Goal: Task Accomplishment & Management: Manage account settings

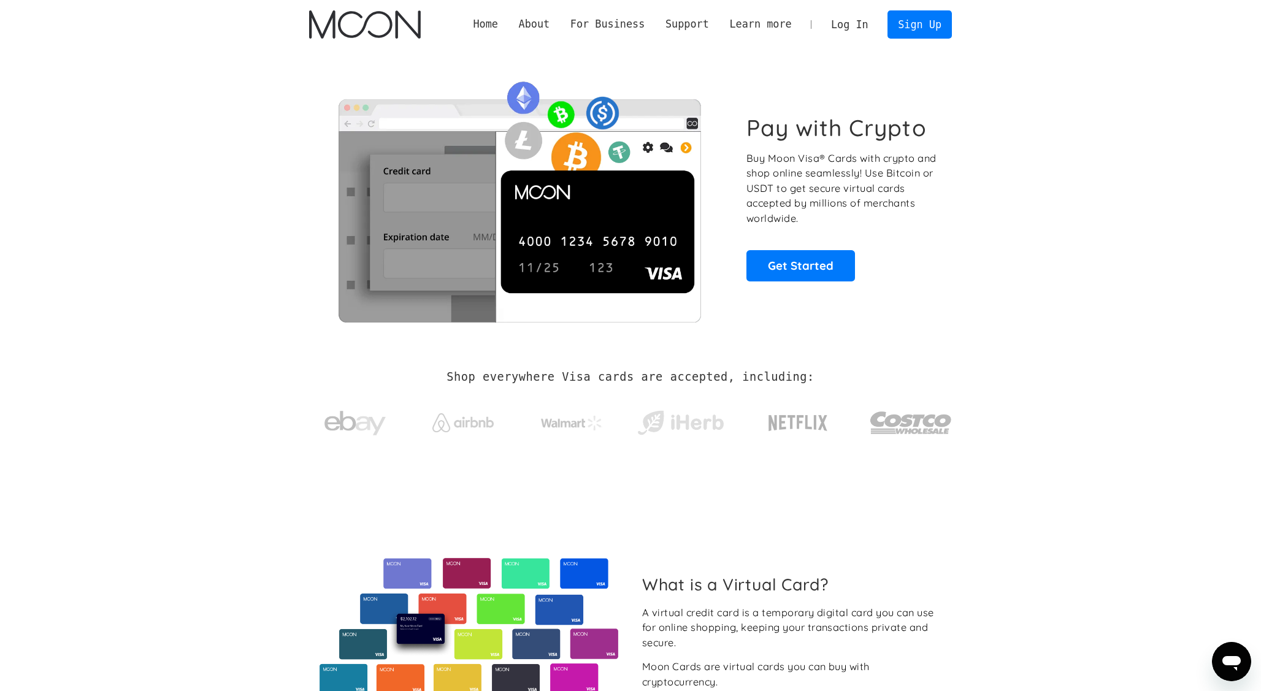
click at [858, 21] on link "Log In" at bounding box center [850, 24] width 58 height 27
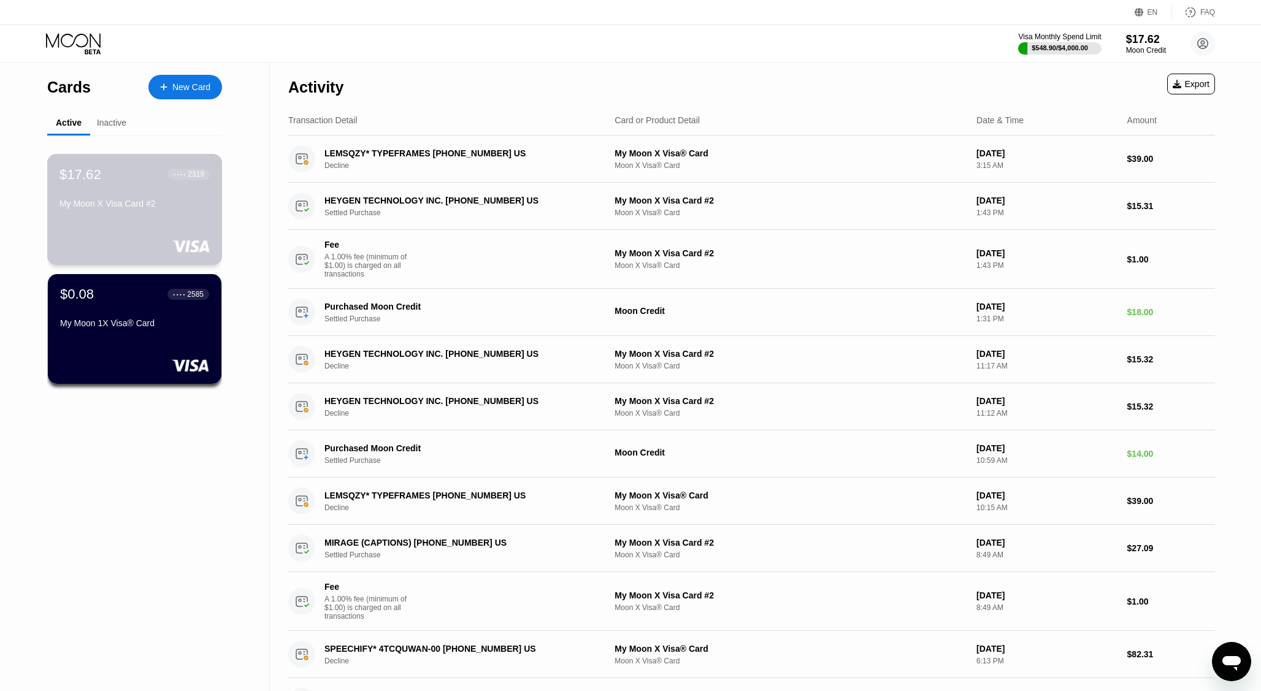
click at [162, 205] on div "My Moon X Visa Card #2" at bounding box center [135, 204] width 150 height 10
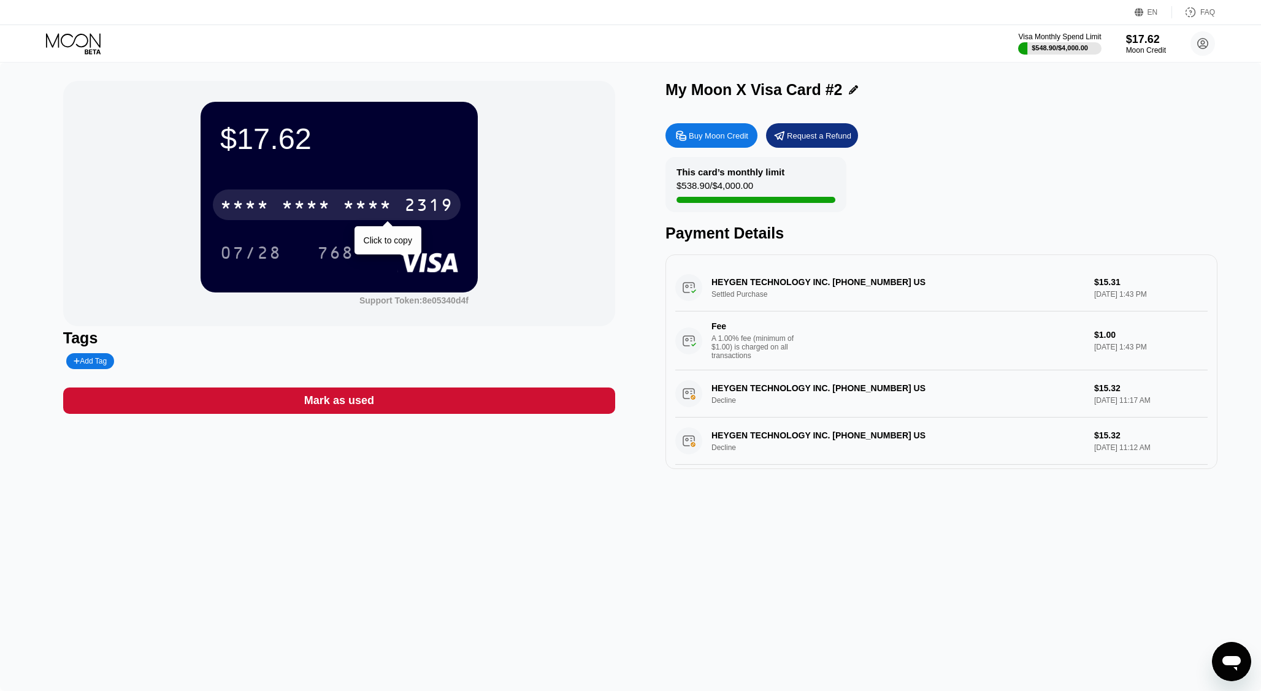
click at [418, 199] on div "2319" at bounding box center [428, 207] width 49 height 20
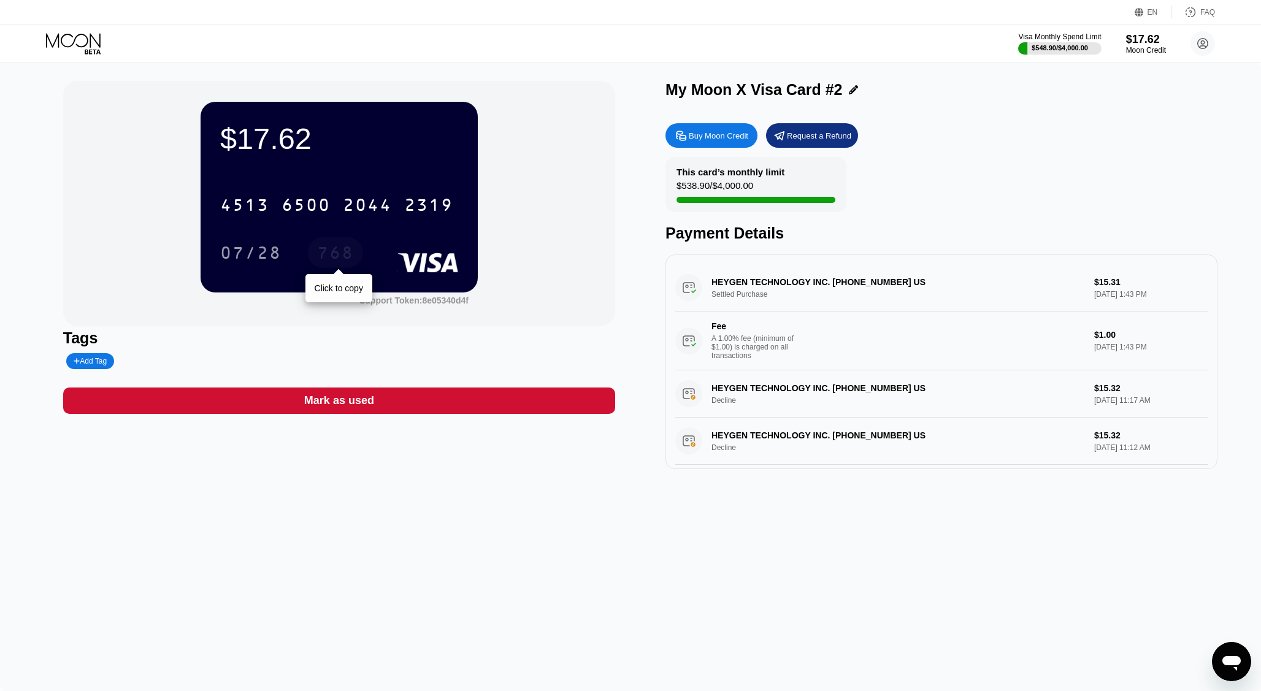
click at [340, 260] on div "768" at bounding box center [335, 255] width 37 height 20
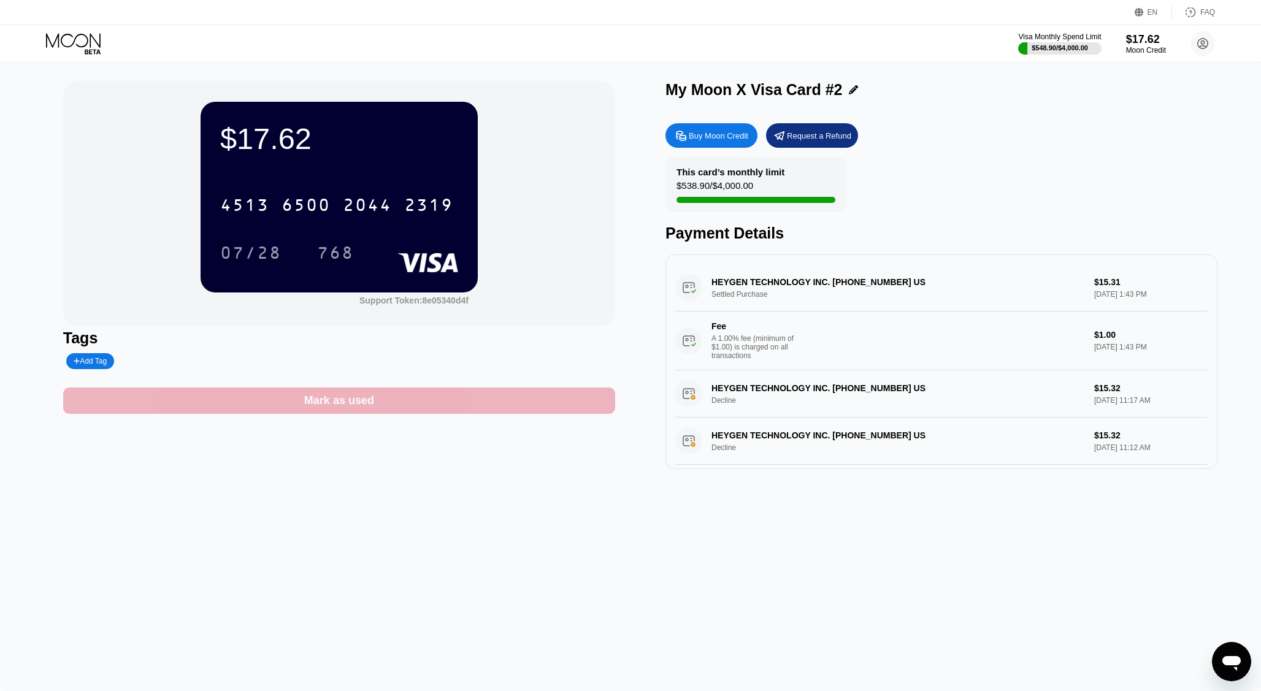
click at [502, 405] on div "Mark as used" at bounding box center [339, 401] width 552 height 26
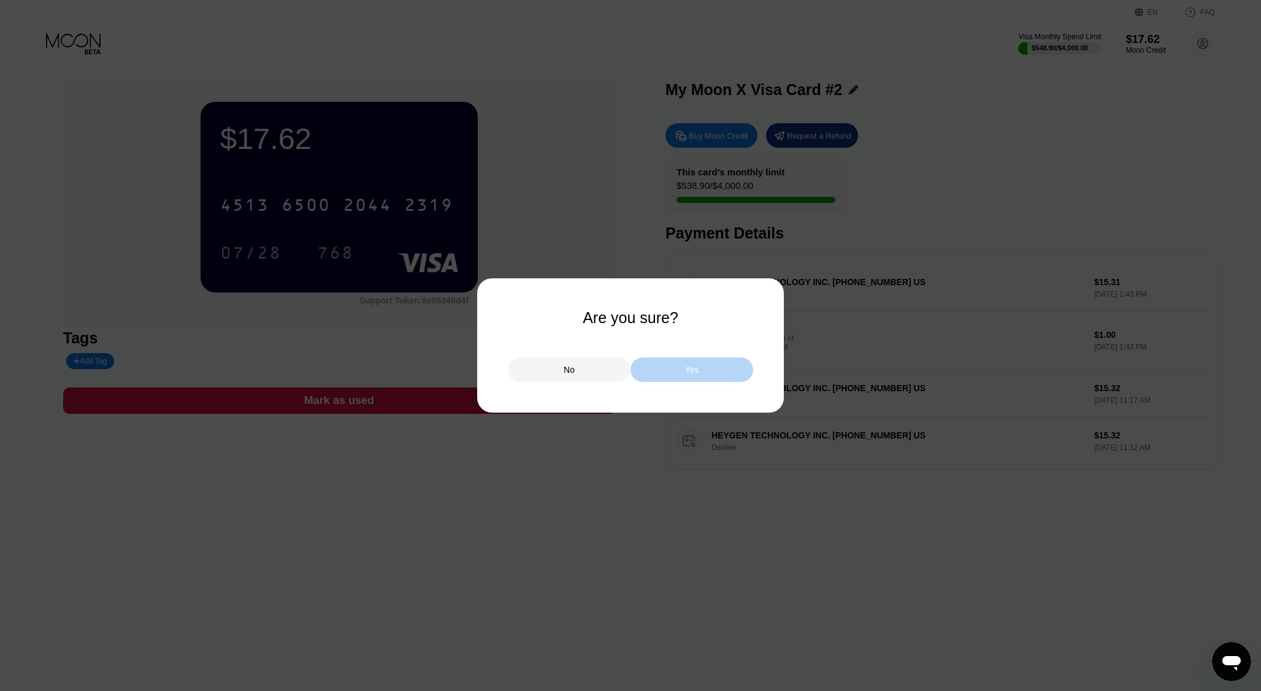
click at [702, 371] on div "Yes" at bounding box center [692, 370] width 123 height 25
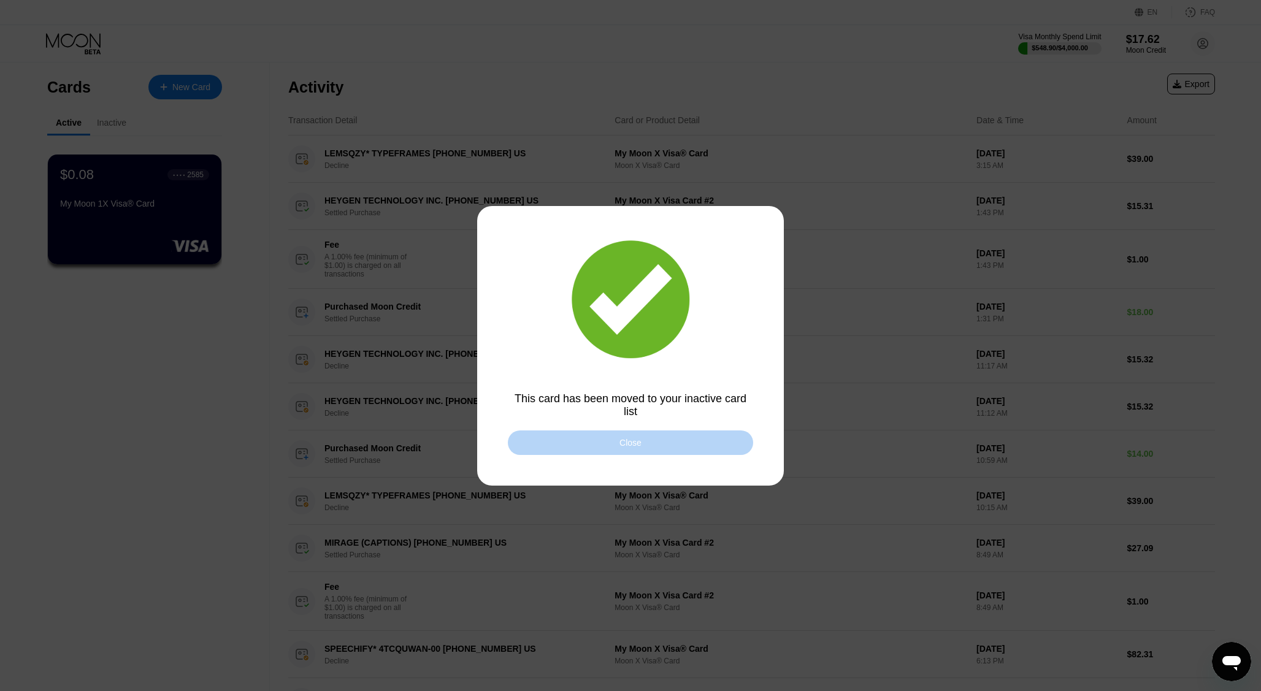
click at [694, 440] on div "Close" at bounding box center [630, 443] width 245 height 25
